Goal: Understand site structure: Grasp the organization and layout of the website

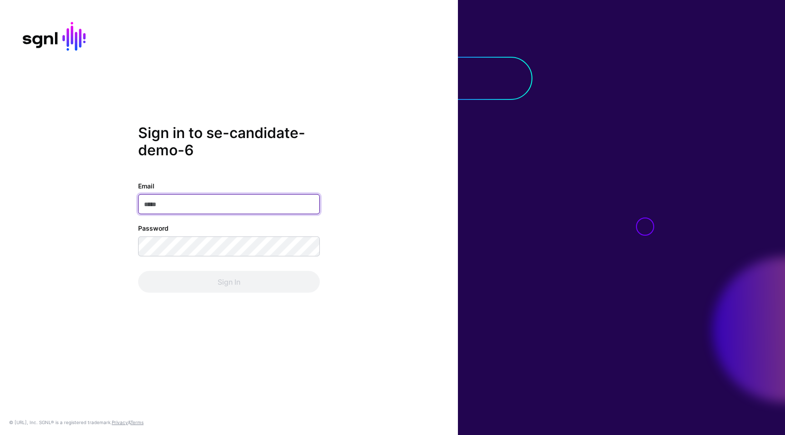
click at [275, 202] on input "Email" at bounding box center [229, 204] width 182 height 20
type input "**********"
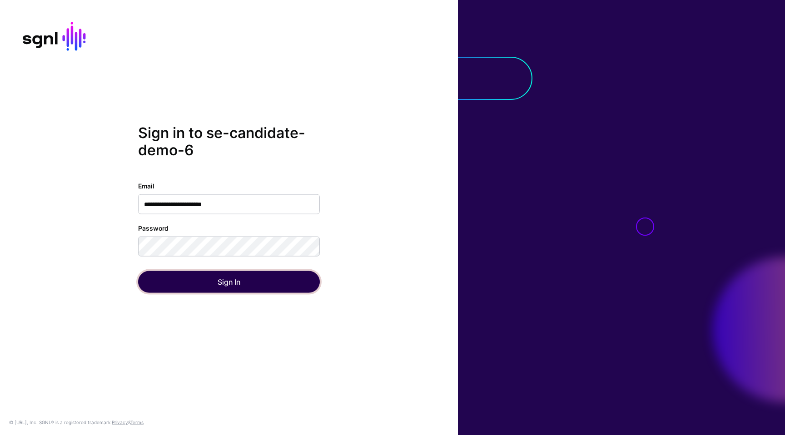
click at [233, 281] on button "Sign In" at bounding box center [229, 282] width 182 height 22
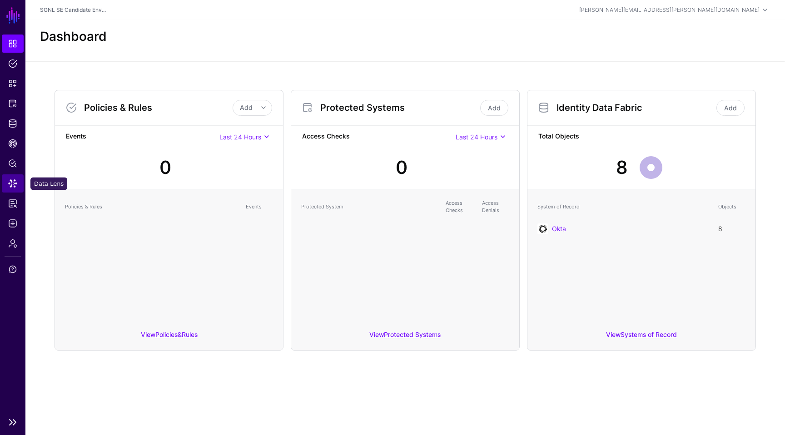
click at [16, 184] on span "Data Lens" at bounding box center [12, 183] width 9 height 9
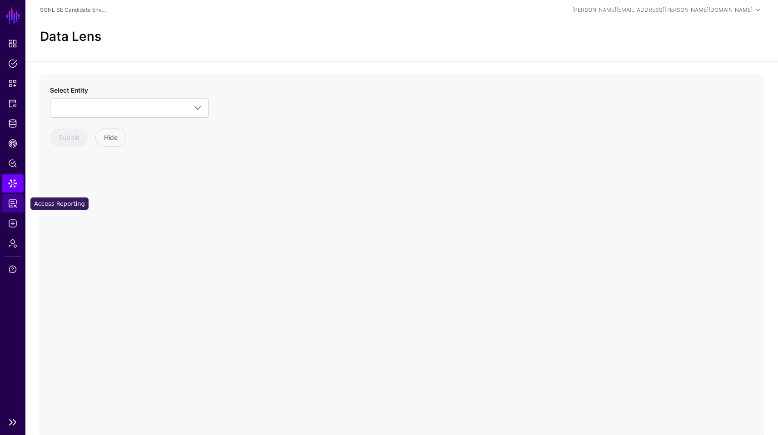
click at [16, 203] on span "Access Reporting" at bounding box center [12, 203] width 9 height 9
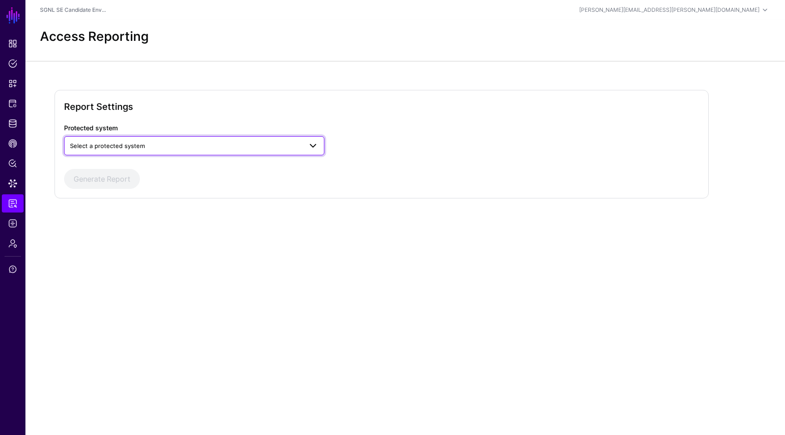
click at [124, 144] on span "Select a protected system" at bounding box center [107, 145] width 75 height 7
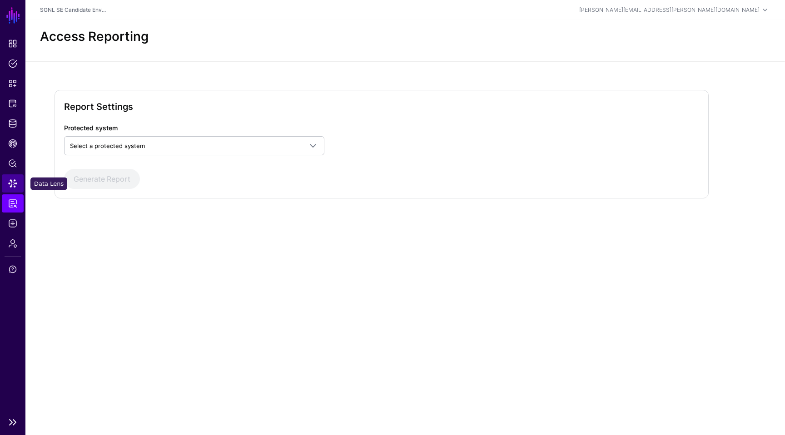
click at [17, 176] on link "Data Lens" at bounding box center [13, 183] width 22 height 18
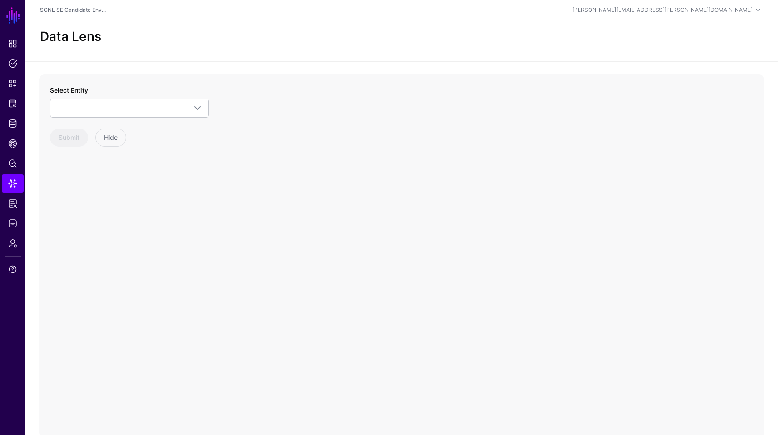
click at [113, 97] on div "Select Entity Okta Group GroupMember User" at bounding box center [129, 101] width 159 height 32
click at [15, 170] on link "Policy Lens" at bounding box center [13, 163] width 22 height 18
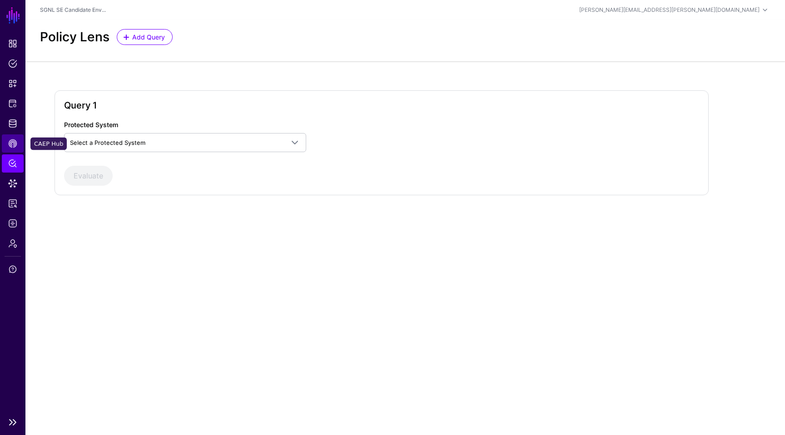
click at [15, 143] on span "CAEP Hub" at bounding box center [12, 143] width 9 height 9
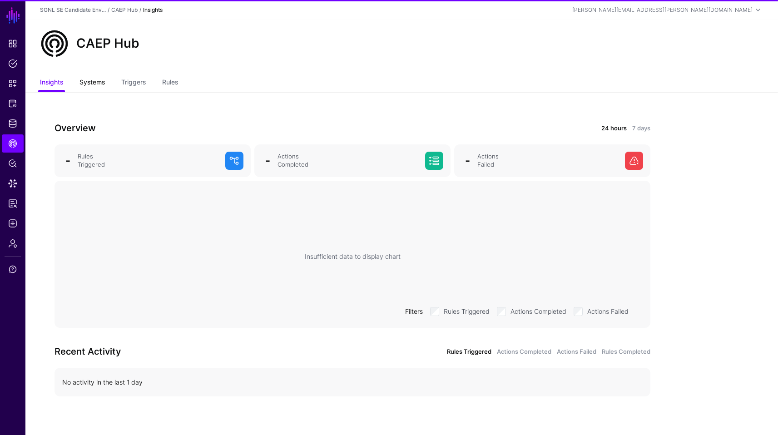
click at [104, 85] on link "Systems" at bounding box center [91, 82] width 25 height 17
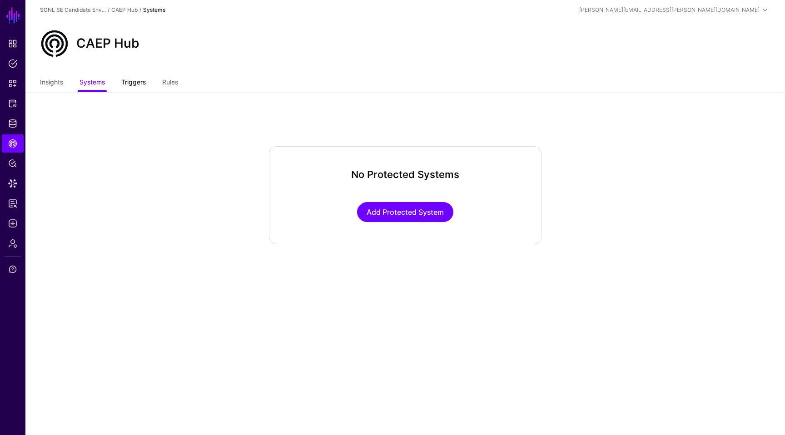
click at [142, 83] on link "Triggers" at bounding box center [133, 82] width 25 height 17
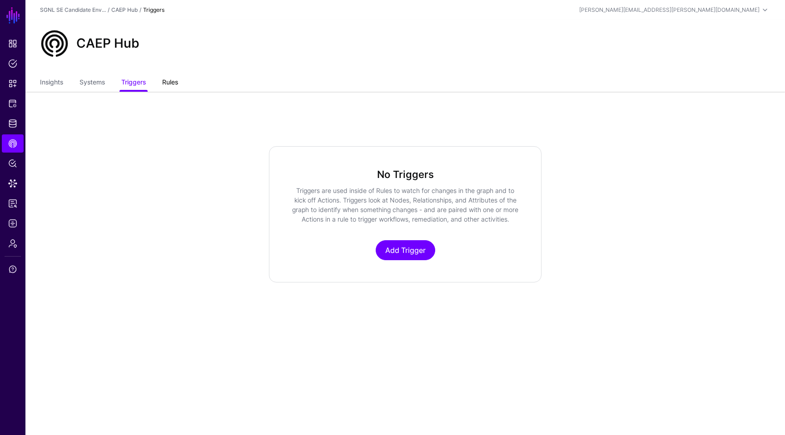
click at [177, 81] on link "Rules" at bounding box center [170, 82] width 16 height 17
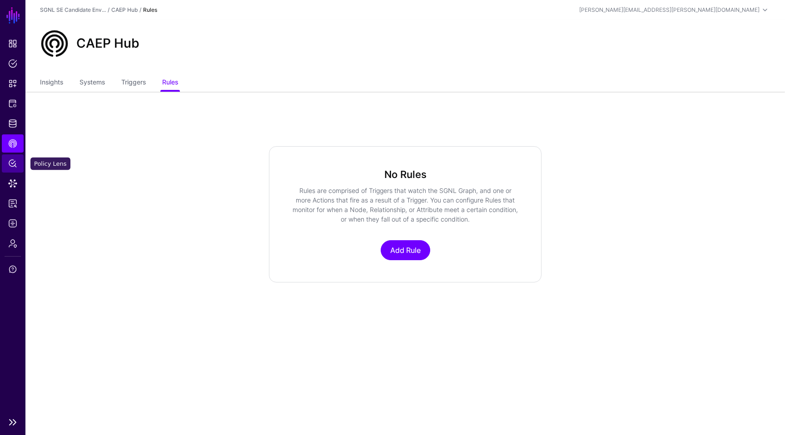
click at [13, 165] on span "Policy Lens" at bounding box center [12, 163] width 9 height 9
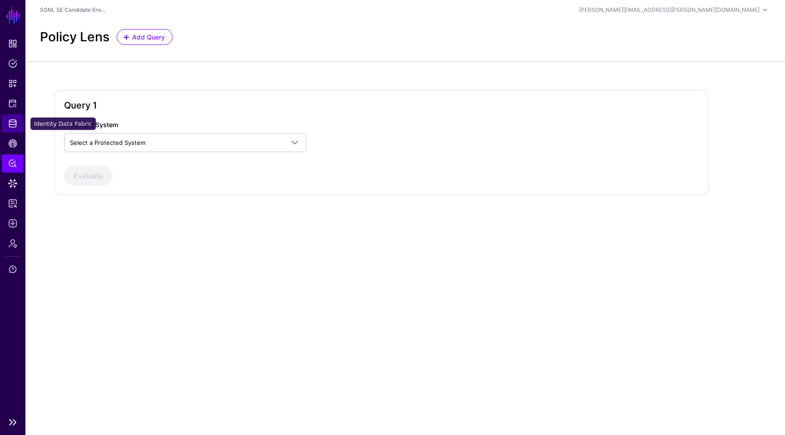
click at [20, 121] on link "Identity Data Fabric" at bounding box center [13, 123] width 22 height 18
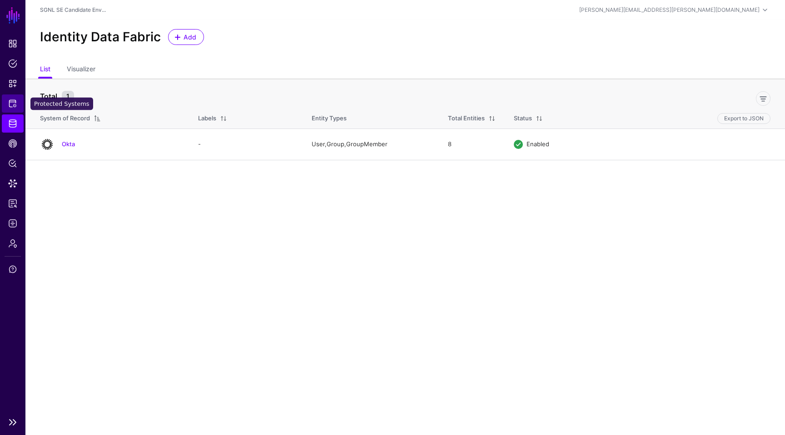
click at [21, 101] on link "Protected Systems" at bounding box center [13, 103] width 22 height 18
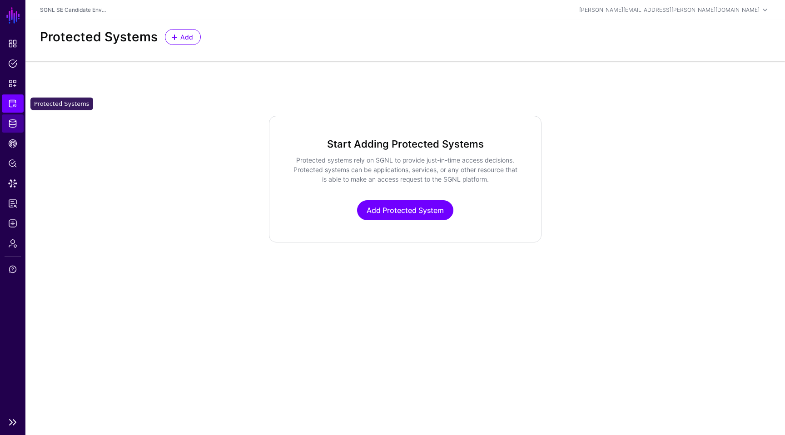
click at [15, 121] on span "Identity Data Fabric" at bounding box center [12, 123] width 9 height 9
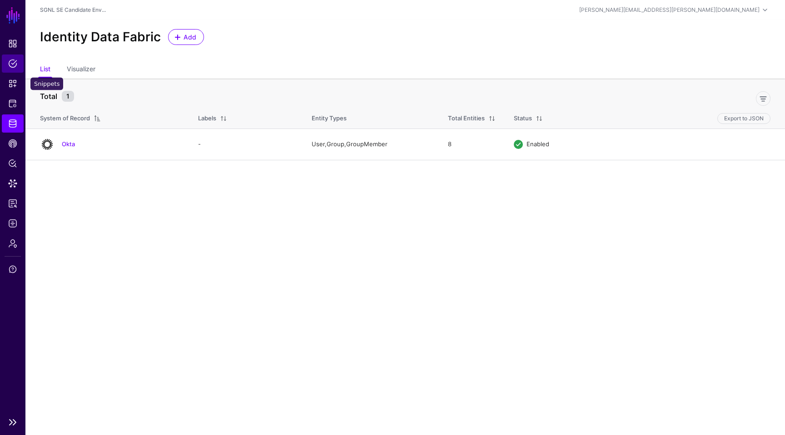
click at [15, 71] on link "Policies" at bounding box center [13, 63] width 22 height 18
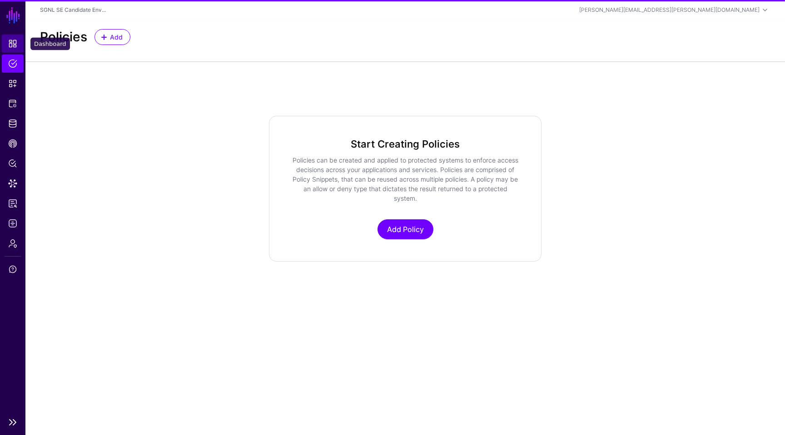
click at [15, 40] on span "Dashboard" at bounding box center [12, 43] width 9 height 9
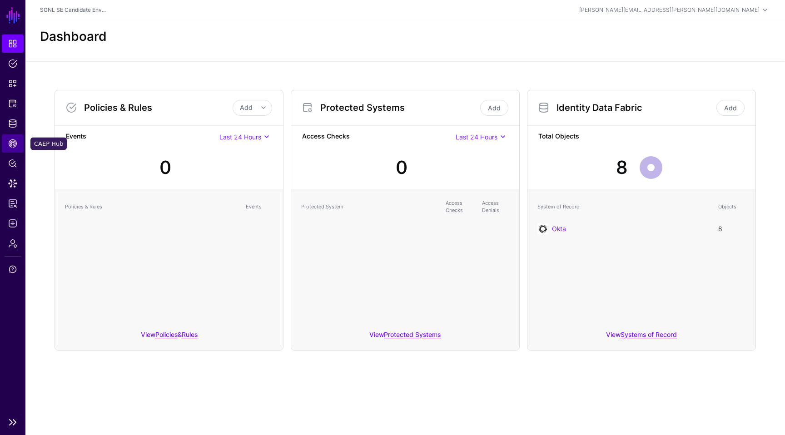
click at [21, 151] on link "CAEP Hub" at bounding box center [13, 143] width 22 height 18
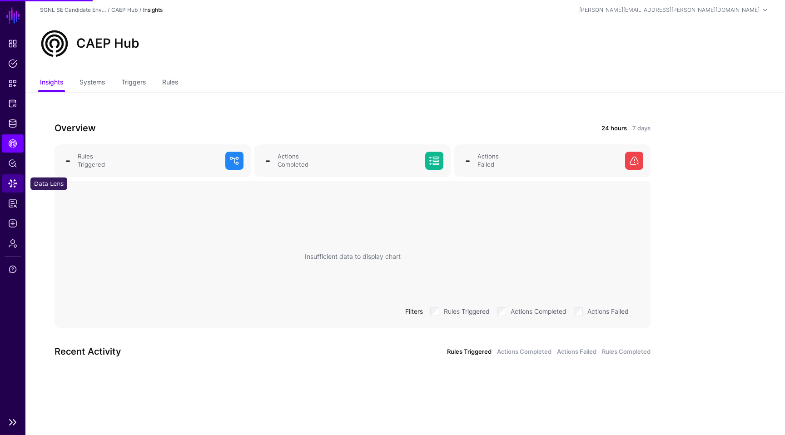
click at [12, 176] on link "Data Lens" at bounding box center [13, 183] width 22 height 18
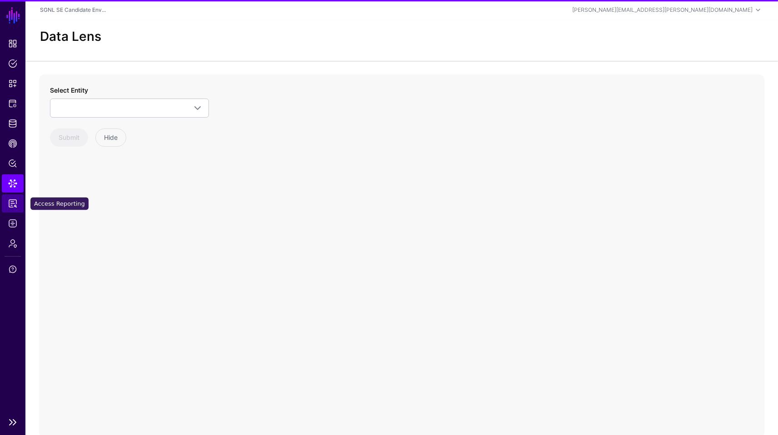
click at [11, 198] on link "Access Reporting" at bounding box center [13, 203] width 22 height 18
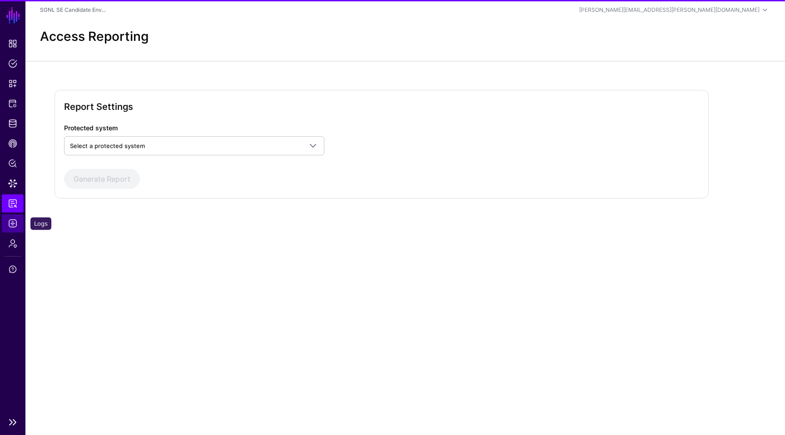
click at [12, 219] on span "Logs" at bounding box center [12, 223] width 9 height 9
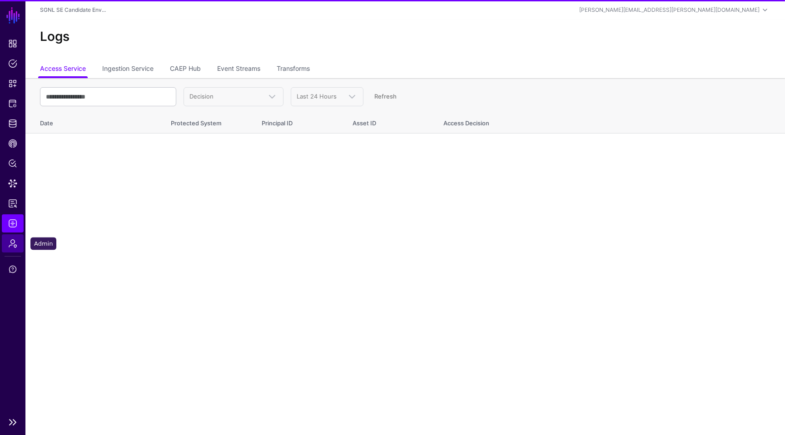
click at [14, 240] on span "Admin" at bounding box center [12, 243] width 9 height 9
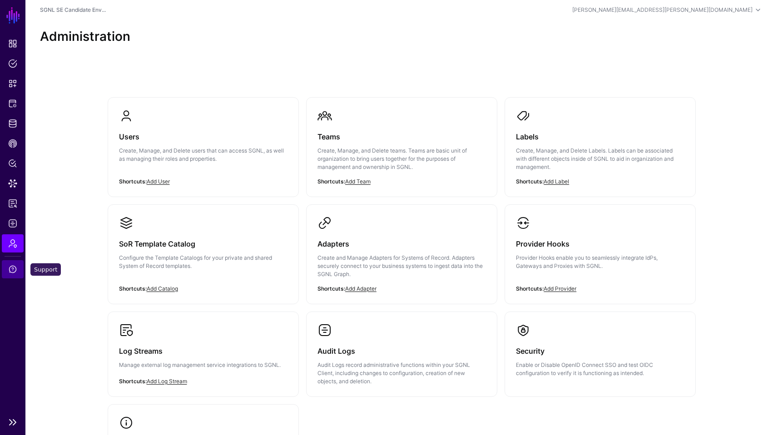
click at [11, 260] on link "Support" at bounding box center [13, 269] width 22 height 18
click at [554, 289] on link "Add Provider" at bounding box center [560, 288] width 33 height 7
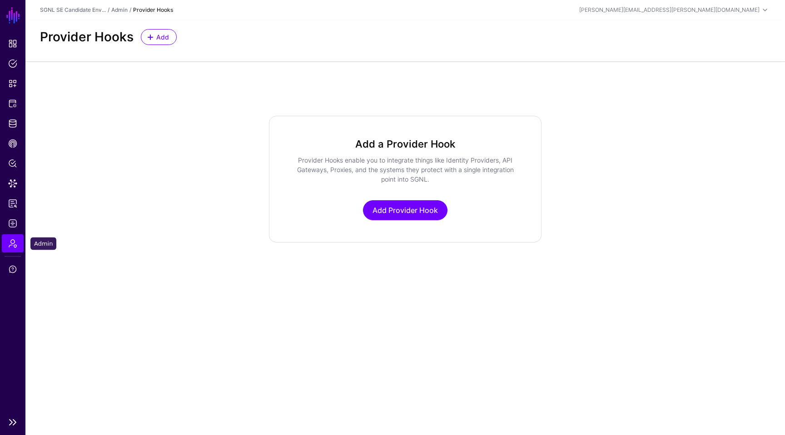
click at [18, 238] on link "Admin" at bounding box center [13, 243] width 22 height 18
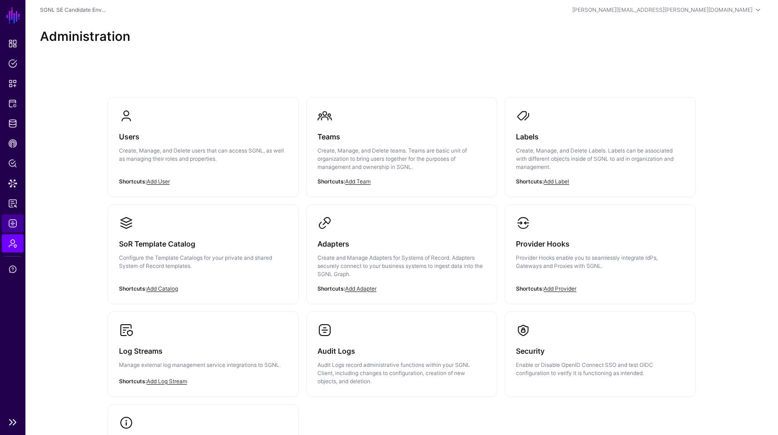
click at [9, 226] on span "Logs" at bounding box center [12, 223] width 9 height 9
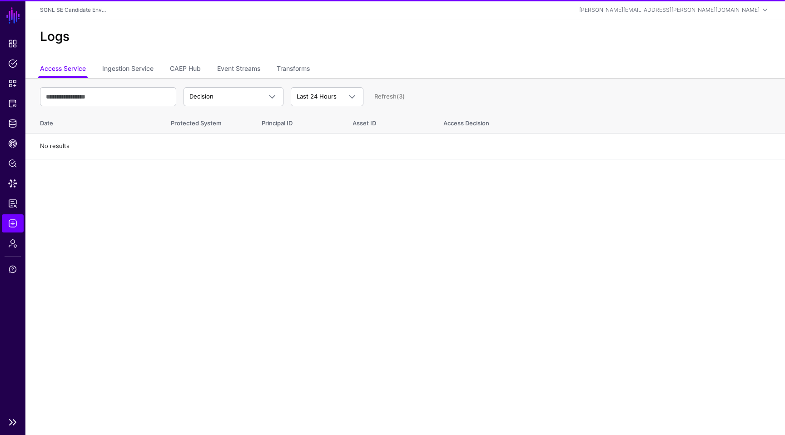
click at [18, 193] on ul "Dashboard Policies Snippets Protected Systems Identity Data Fabric CAEP Hub Pol…" at bounding box center [12, 224] width 25 height 378
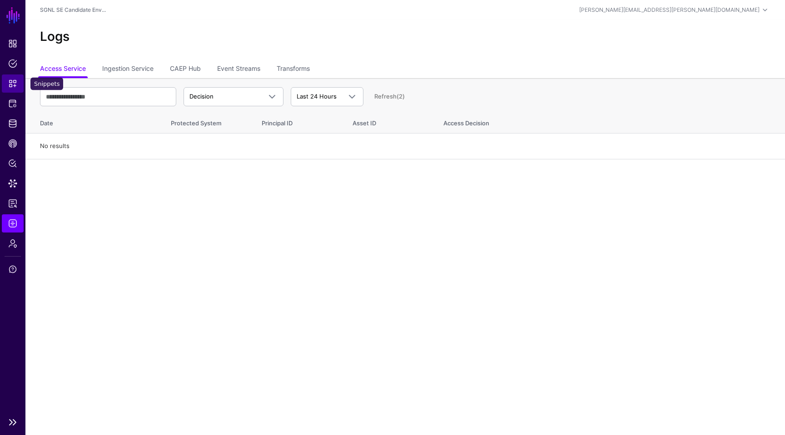
click at [17, 79] on link "Snippets" at bounding box center [13, 83] width 22 height 18
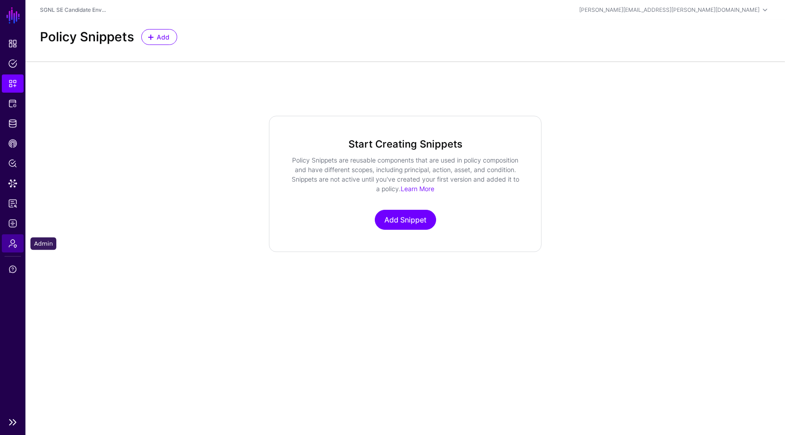
click at [15, 242] on span "Admin" at bounding box center [12, 243] width 9 height 9
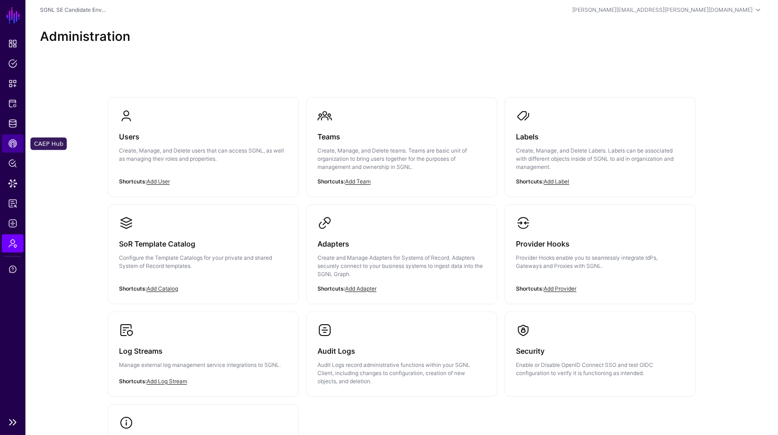
click at [13, 148] on span "CAEP Hub" at bounding box center [12, 143] width 9 height 9
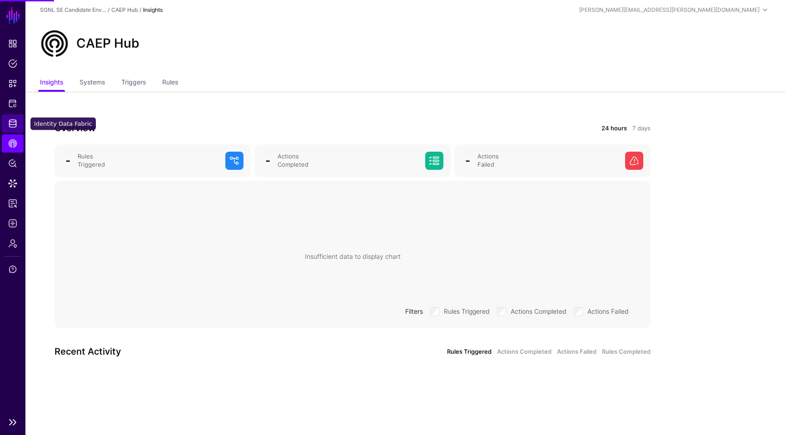
click at [17, 121] on link "Identity Data Fabric" at bounding box center [13, 123] width 22 height 18
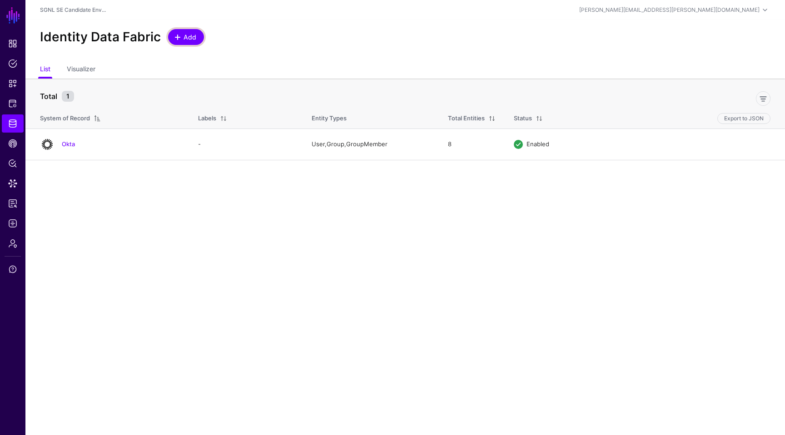
click at [182, 30] on link "Add" at bounding box center [186, 37] width 36 height 16
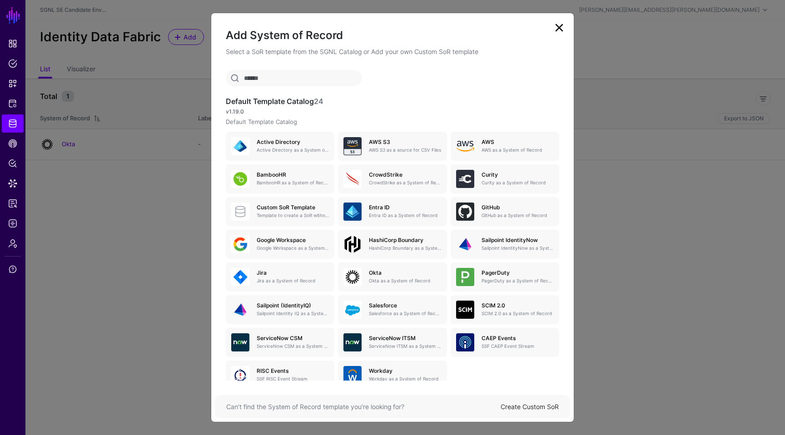
click at [553, 34] on link at bounding box center [559, 27] width 15 height 15
